Goal: Task Accomplishment & Management: Complete application form

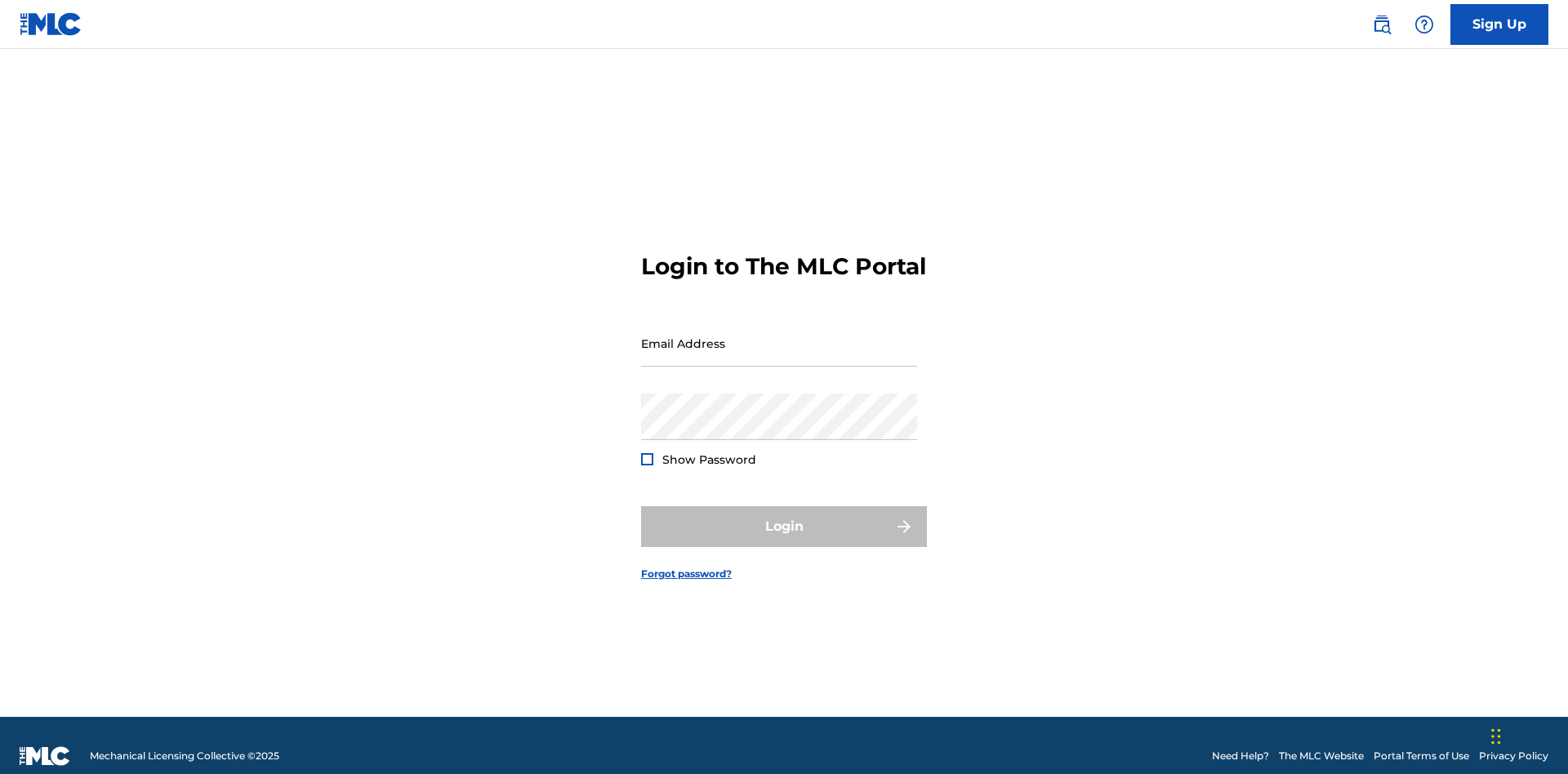
scroll to position [21, 0]
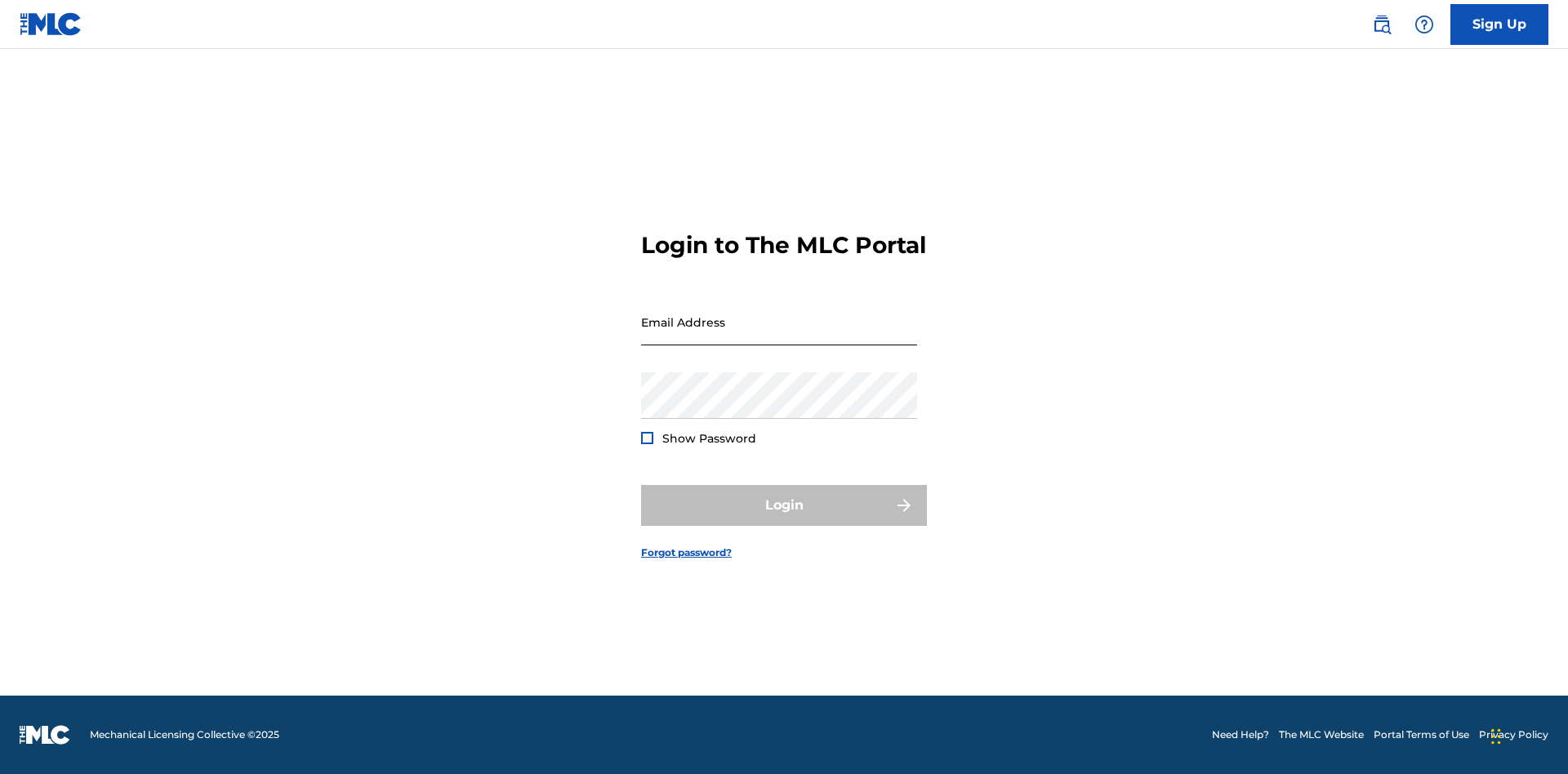
click at [779, 336] on input "Email Address" at bounding box center [779, 322] width 276 height 46
type input "Duke.McTesterson@gmail.com"
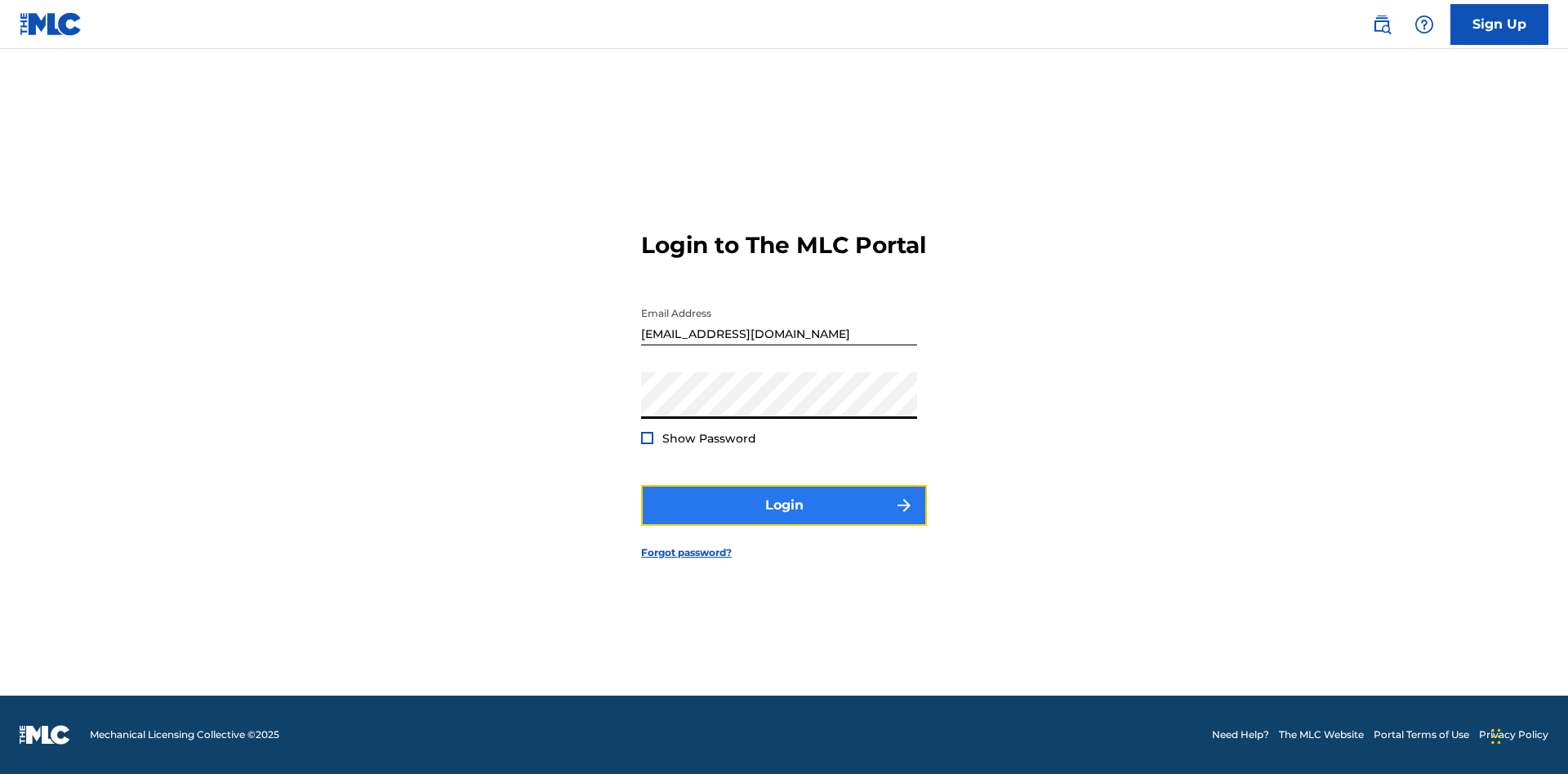
click at [784, 520] on button "Login" at bounding box center [784, 506] width 286 height 41
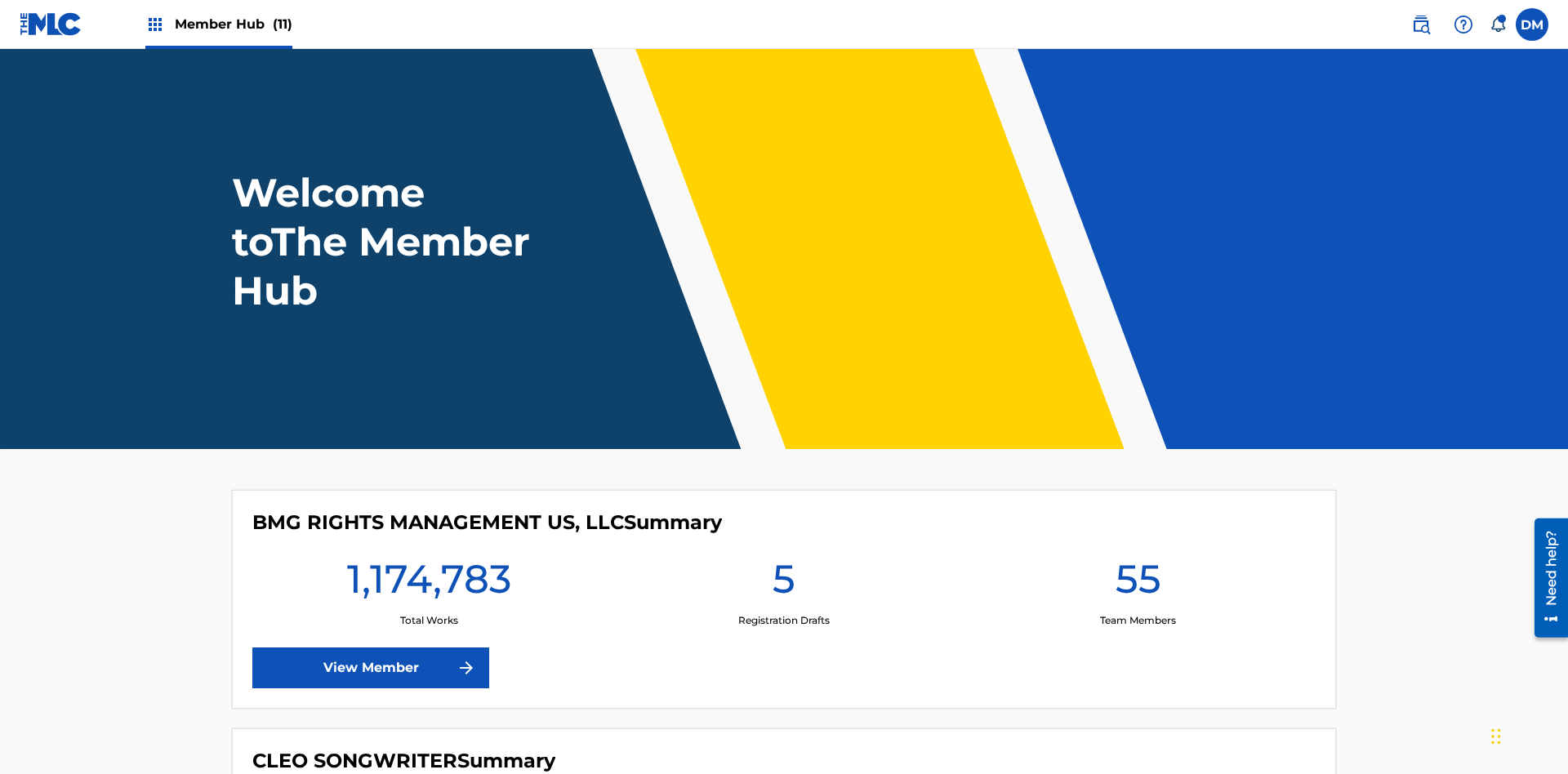
click at [233, 24] on span "Member Hub (11)" at bounding box center [233, 24] width 117 height 19
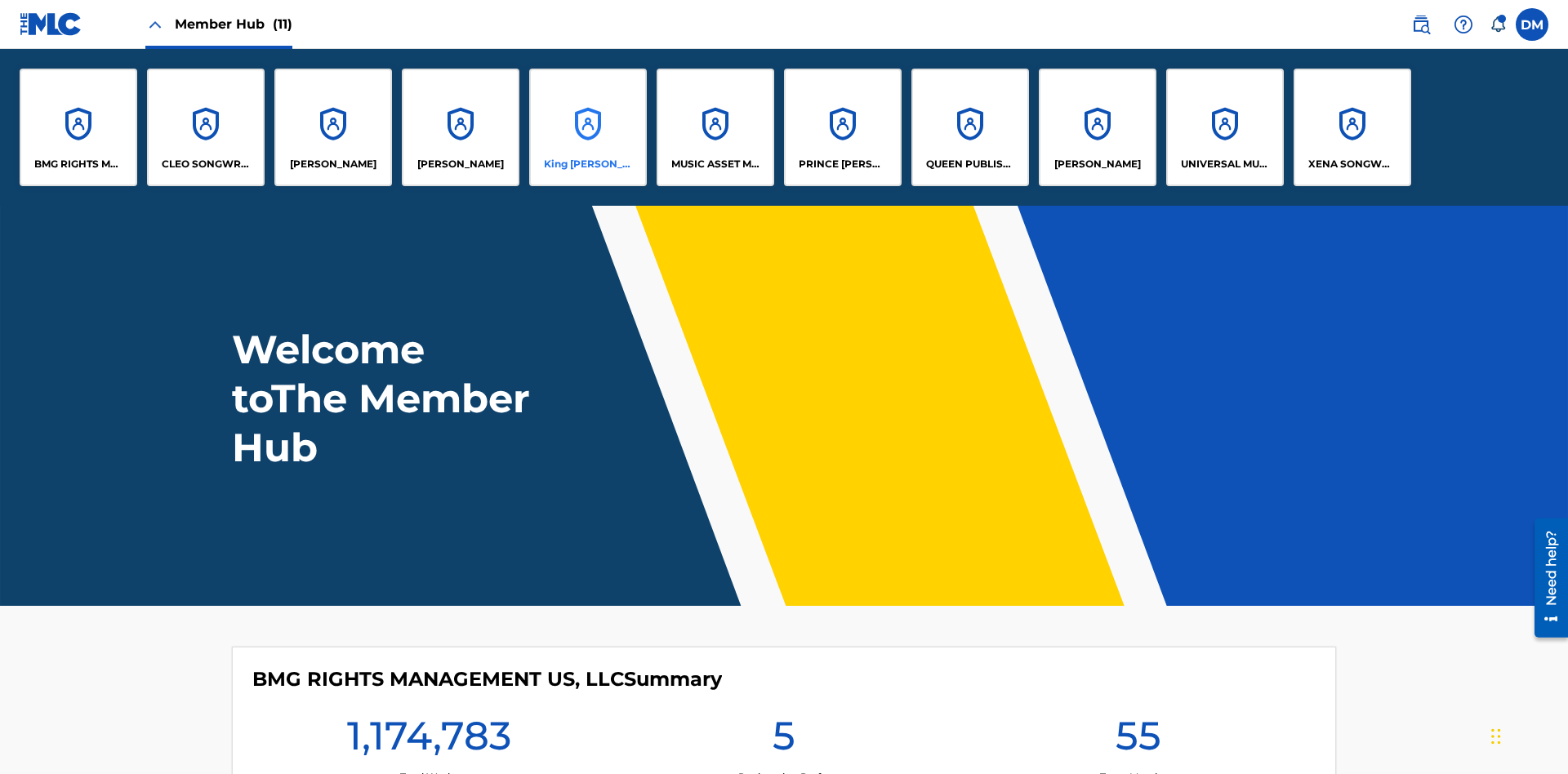
click at [587, 164] on p "King McTesterson" at bounding box center [588, 164] width 89 height 15
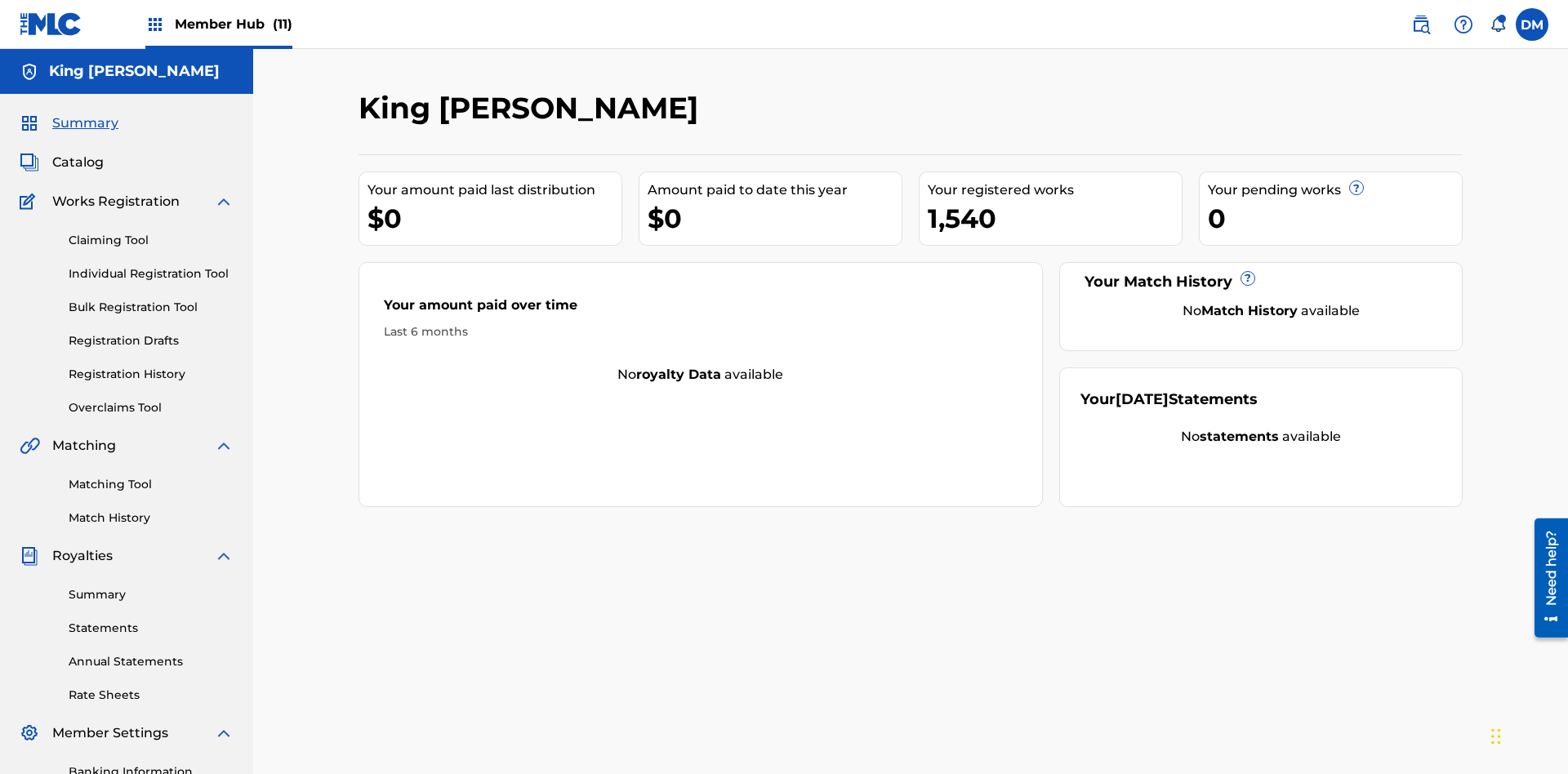
scroll to position [201, 0]
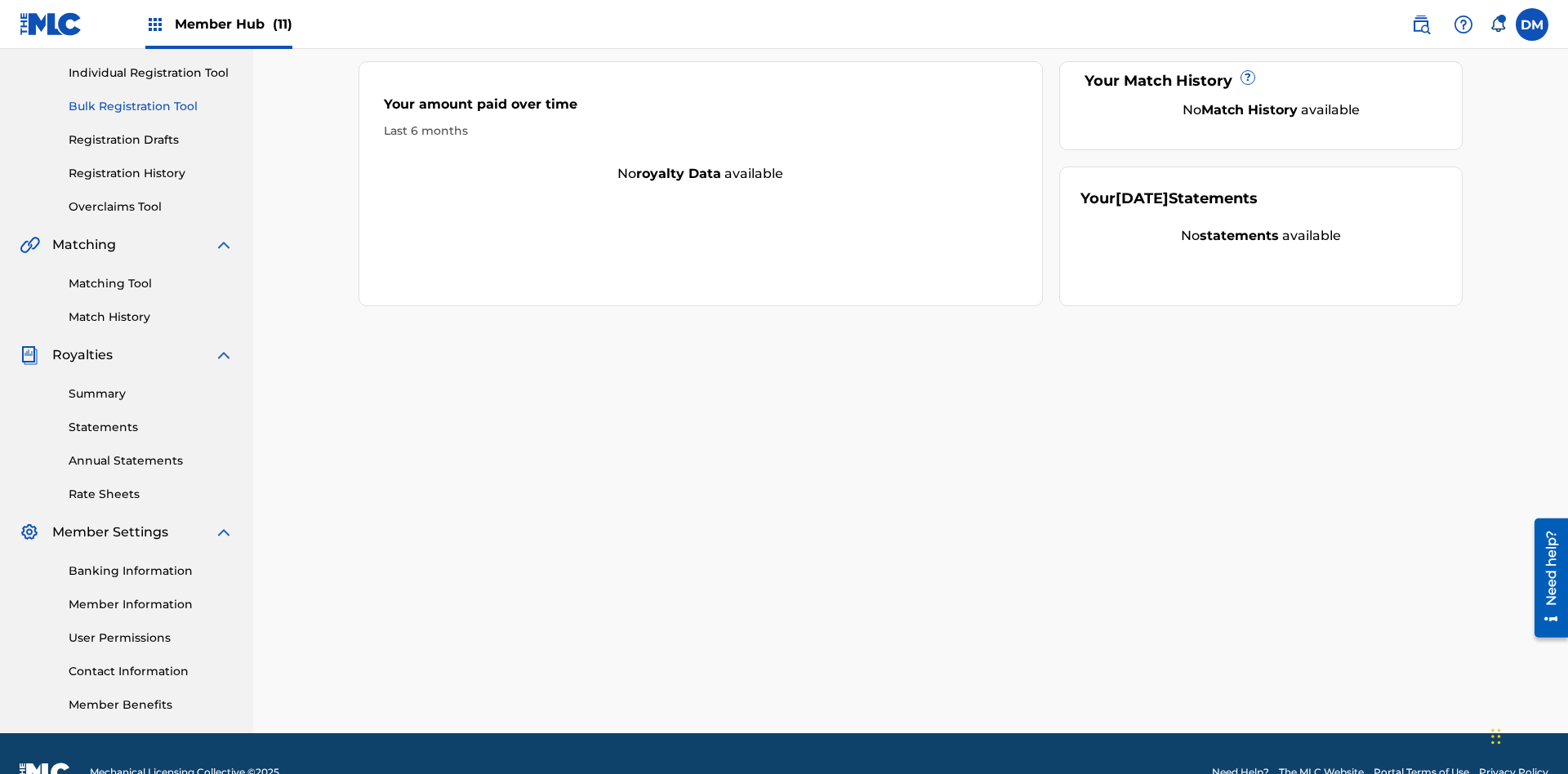
click at [151, 106] on link "Bulk Registration Tool" at bounding box center [151, 106] width 165 height 17
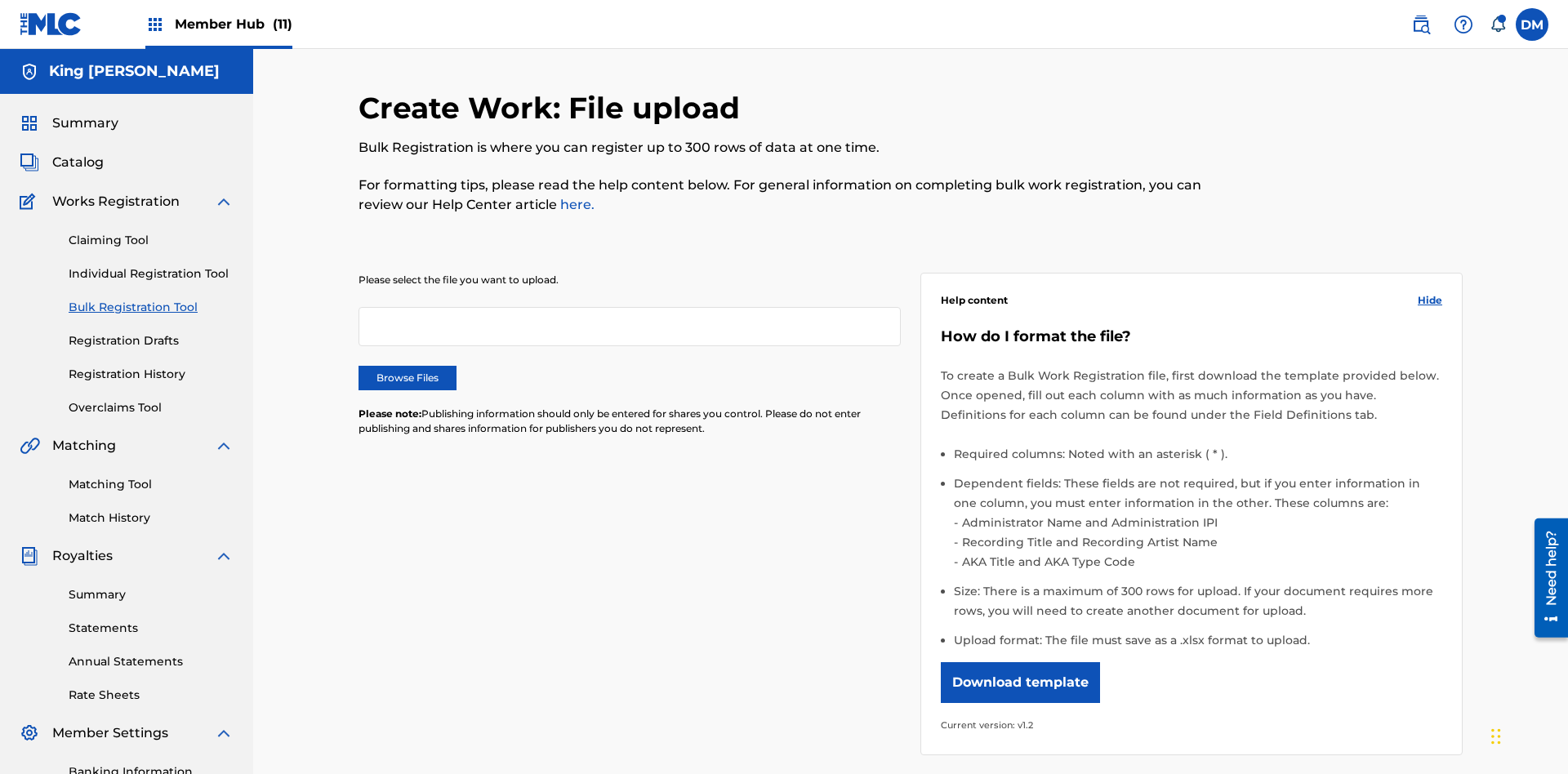
scroll to position [0, 359]
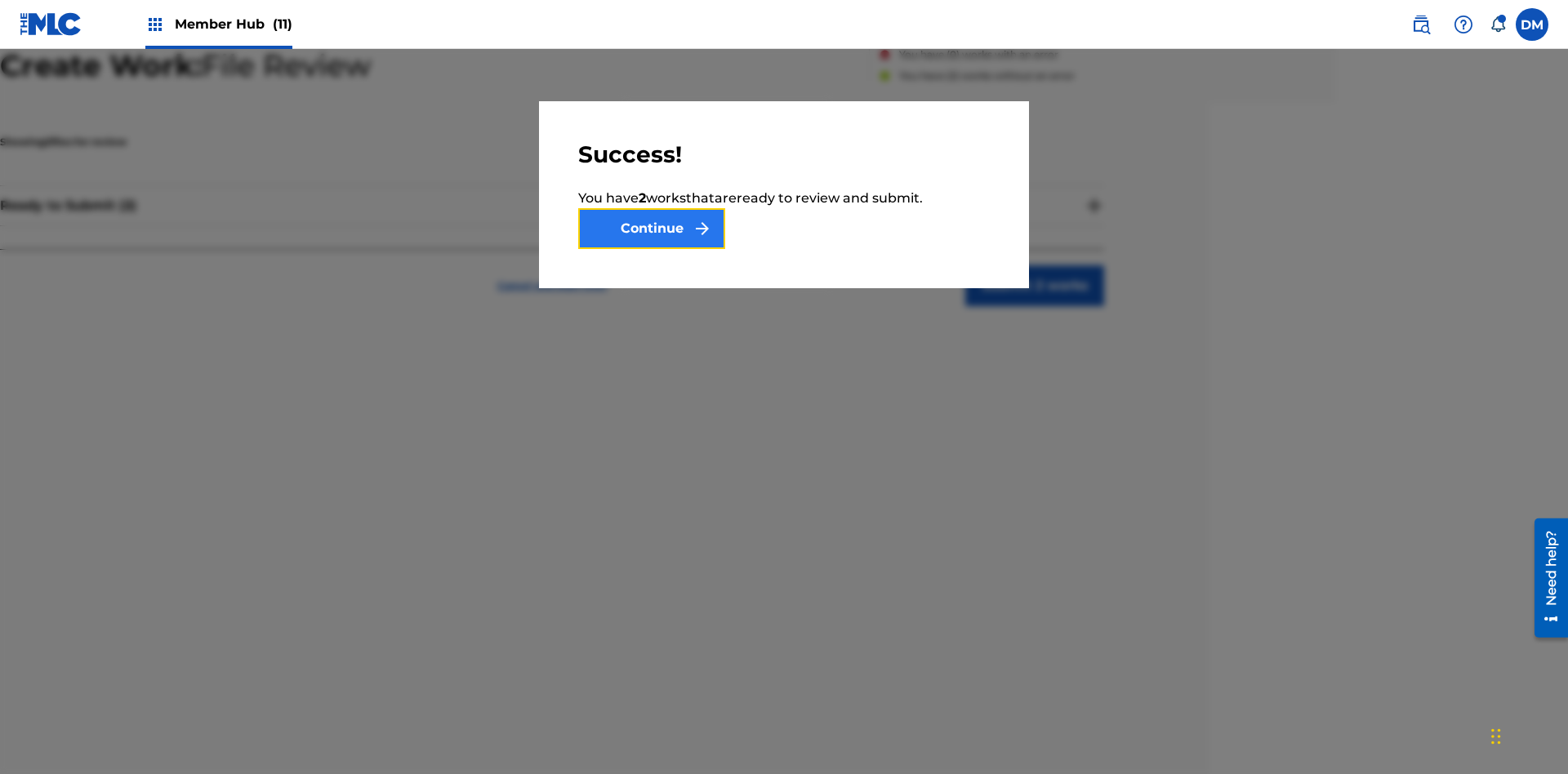
click at [651, 229] on button "Continue" at bounding box center [651, 229] width 147 height 41
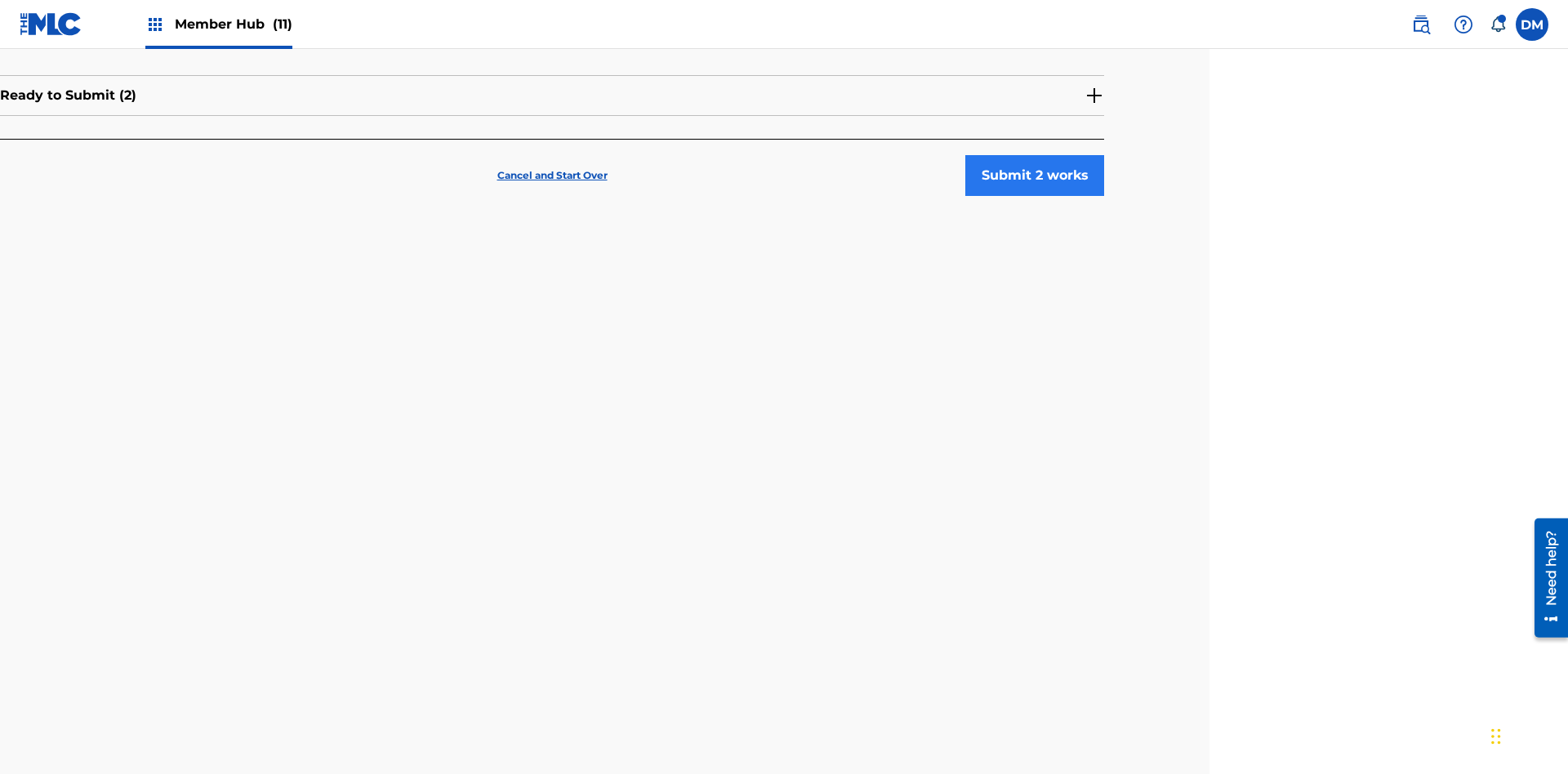
click at [1035, 155] on button "Submit 2 works" at bounding box center [1035, 176] width 139 height 41
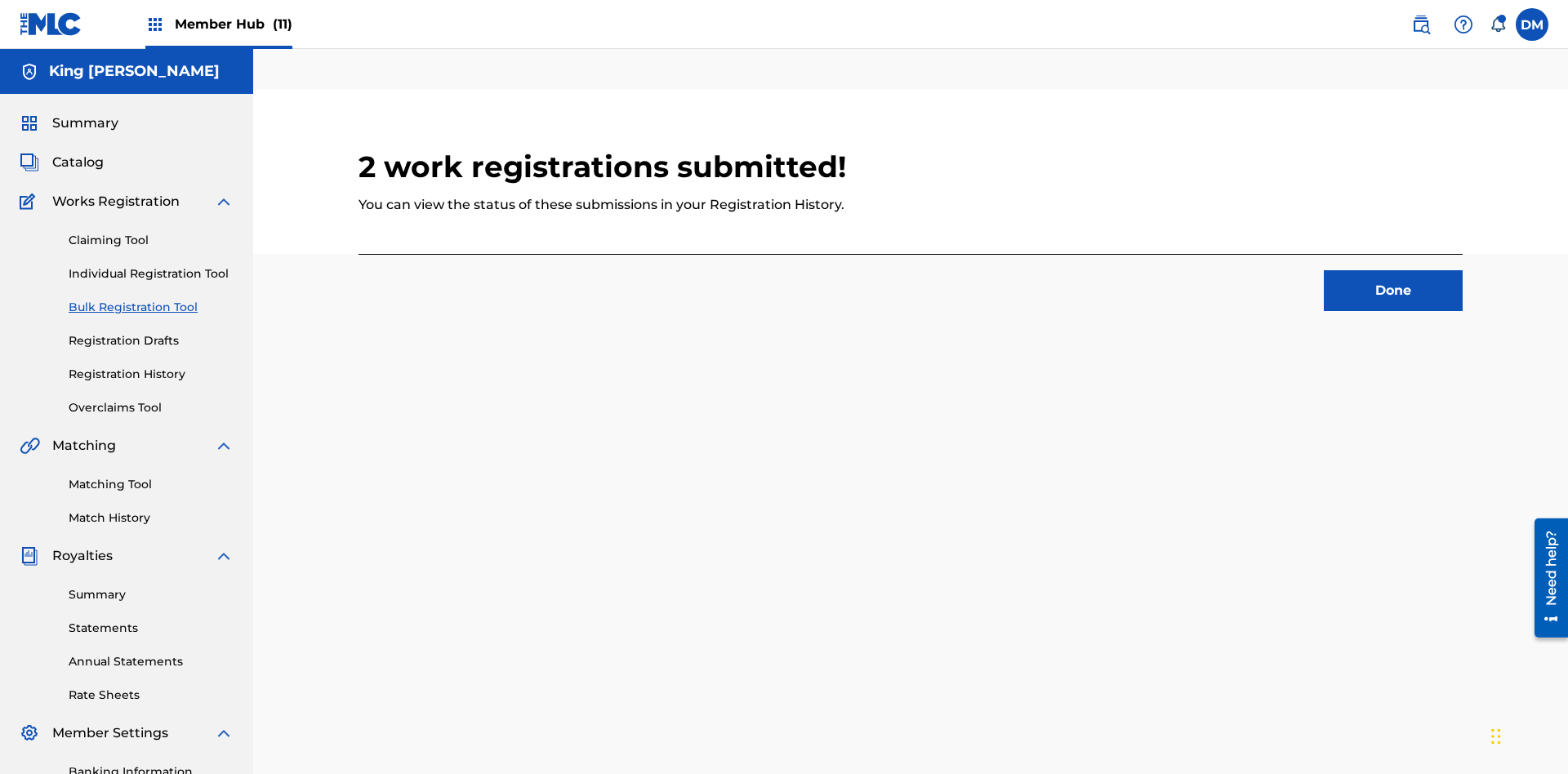
scroll to position [51, 359]
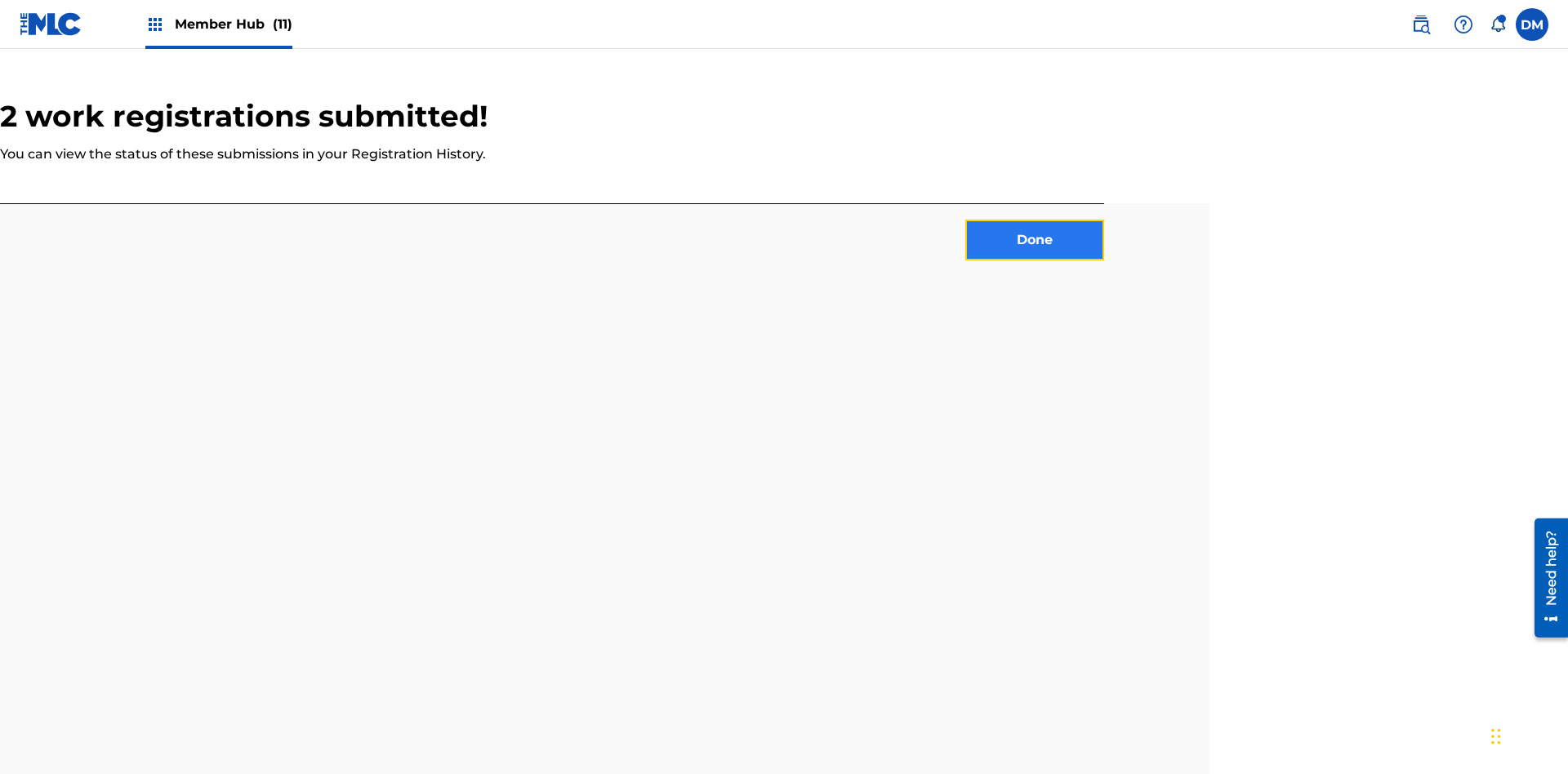
click at [1035, 220] on button "Done" at bounding box center [1035, 241] width 139 height 41
